Goal: Information Seeking & Learning: Learn about a topic

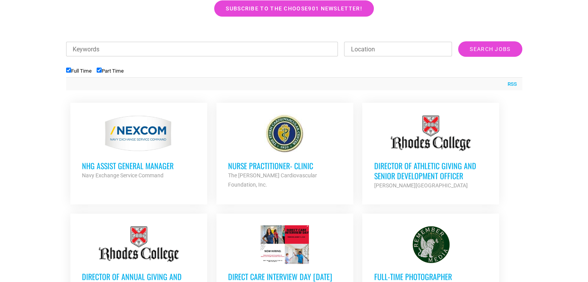
scroll to position [251, 0]
click at [165, 31] on div at bounding box center [294, 29] width 456 height 19
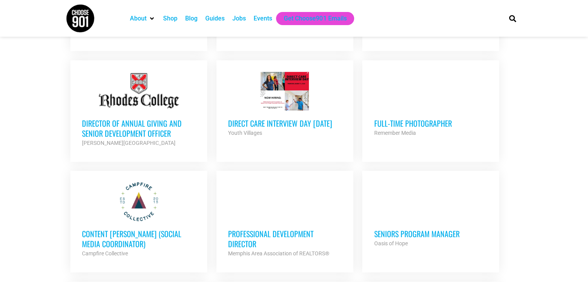
scroll to position [406, 0]
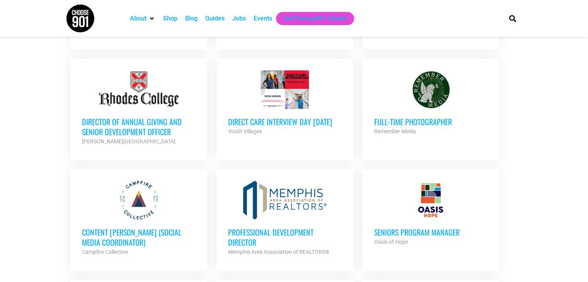
click at [313, 136] on div "Youth Villages" at bounding box center [285, 131] width 114 height 9
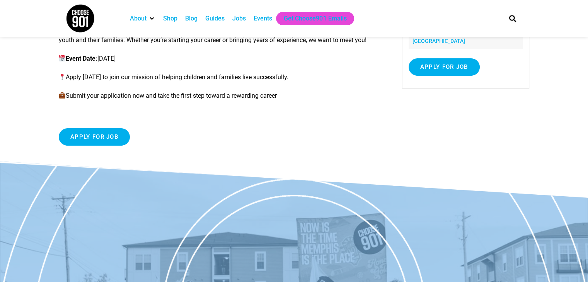
scroll to position [111, 0]
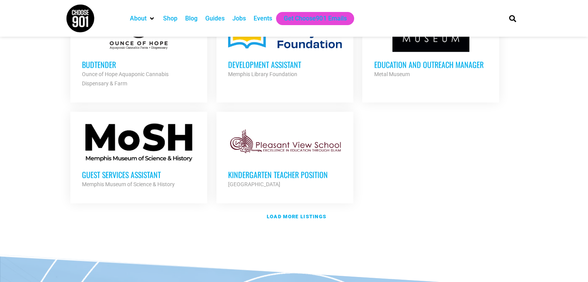
scroll to position [910, 0]
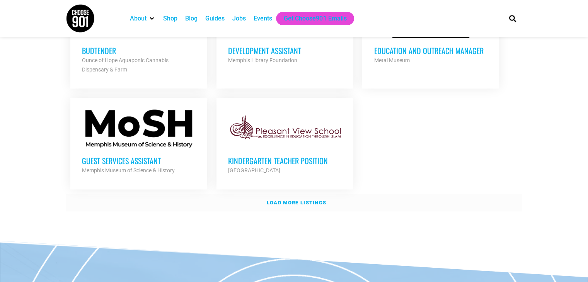
click at [287, 202] on link "Load more listings" at bounding box center [294, 203] width 456 height 18
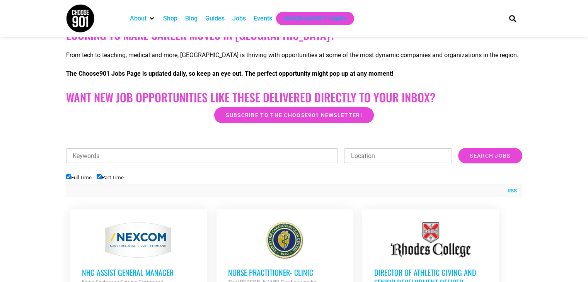
scroll to position [168, 0]
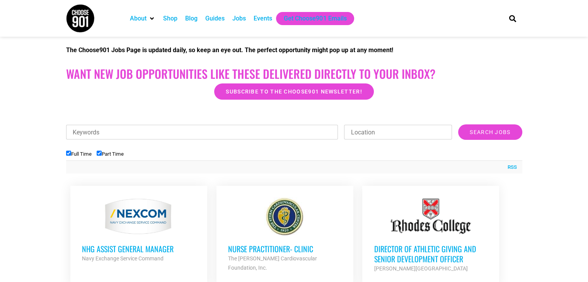
click at [79, 154] on label "Full Time" at bounding box center [78, 154] width 25 height 6
click at [71, 154] on input "Full Time" at bounding box center [68, 153] width 5 height 5
checkbox input "false"
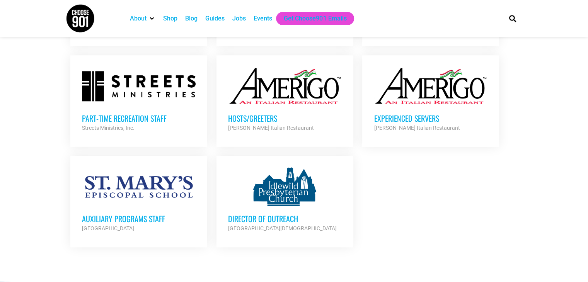
scroll to position [760, 0]
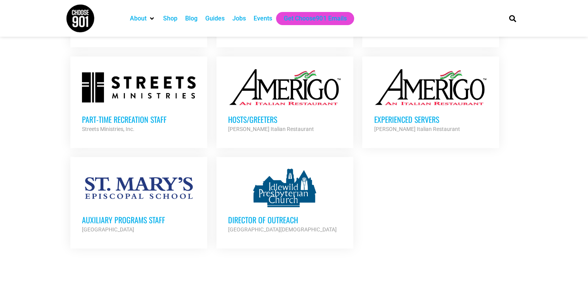
click at [150, 174] on div at bounding box center [139, 187] width 114 height 39
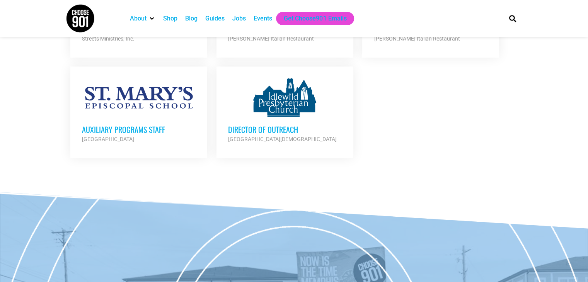
scroll to position [850, 0]
